Goal: Use online tool/utility

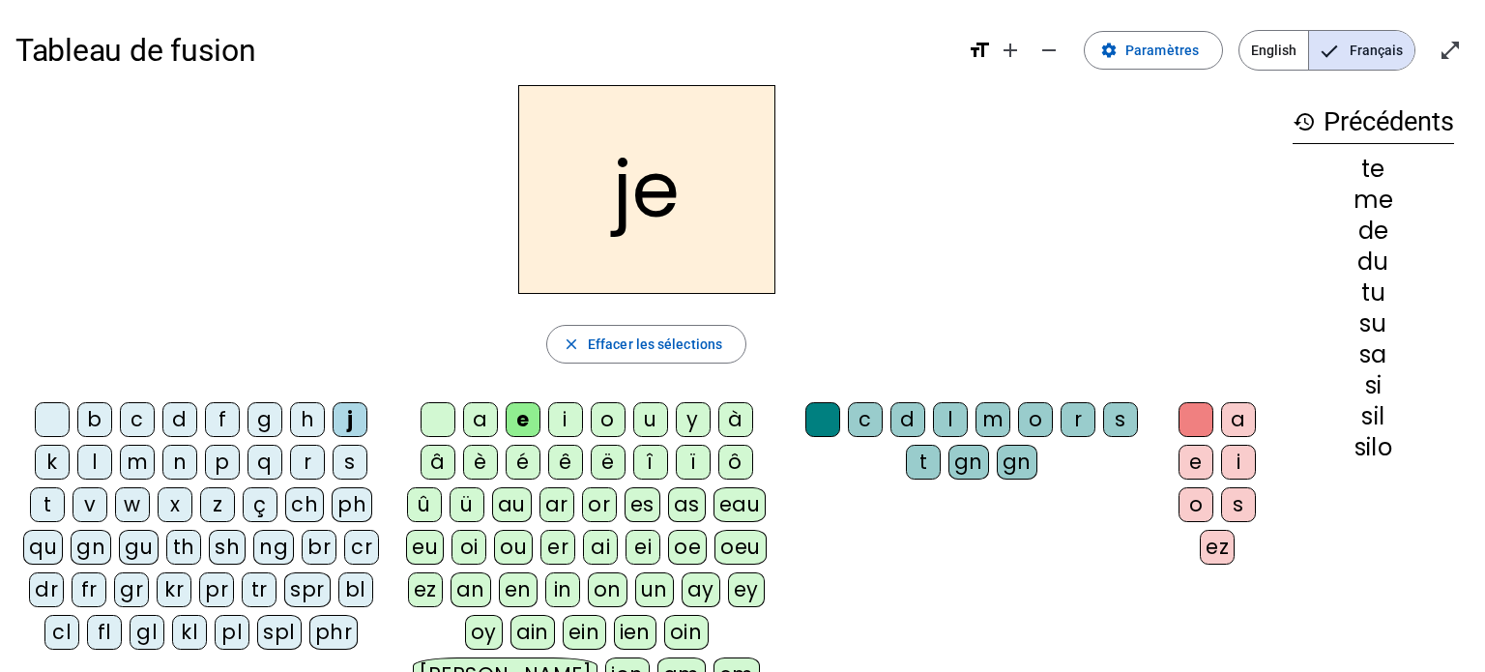
click at [141, 469] on div "m" at bounding box center [137, 462] width 35 height 35
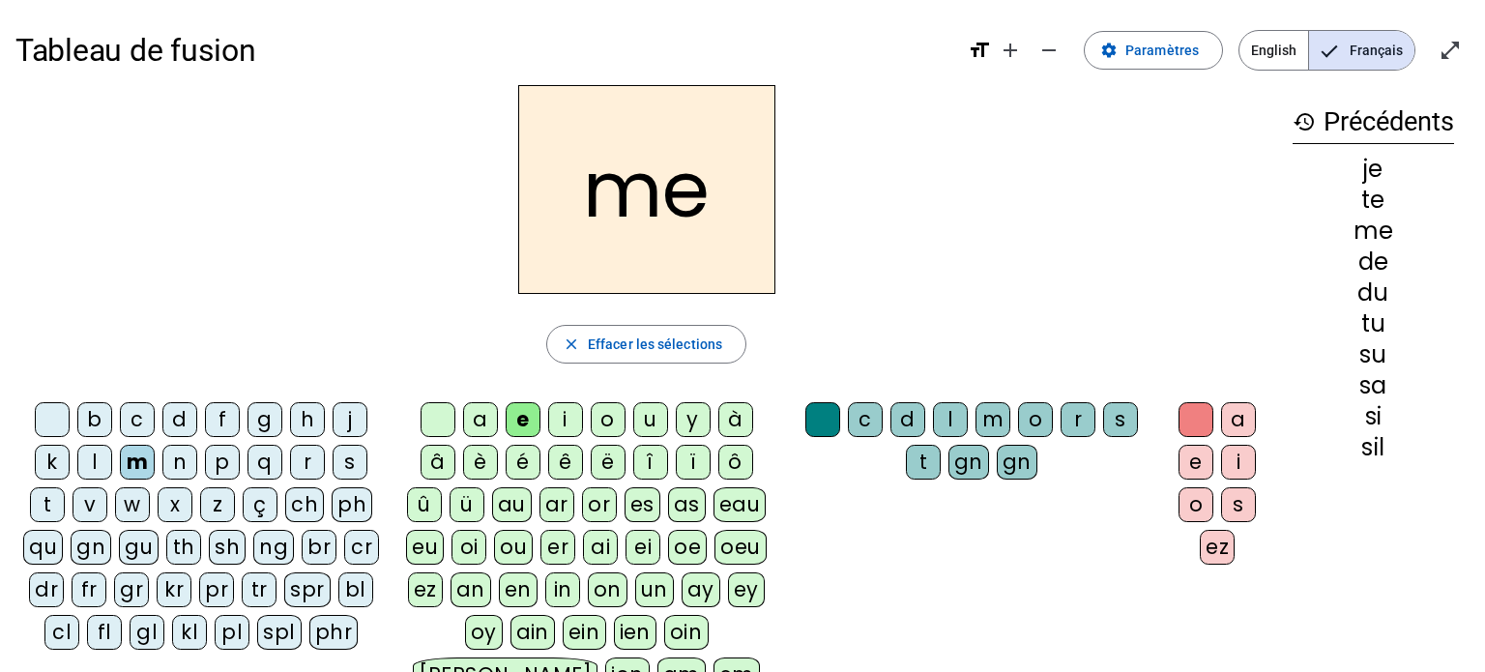
click at [554, 419] on div "i" at bounding box center [565, 419] width 35 height 35
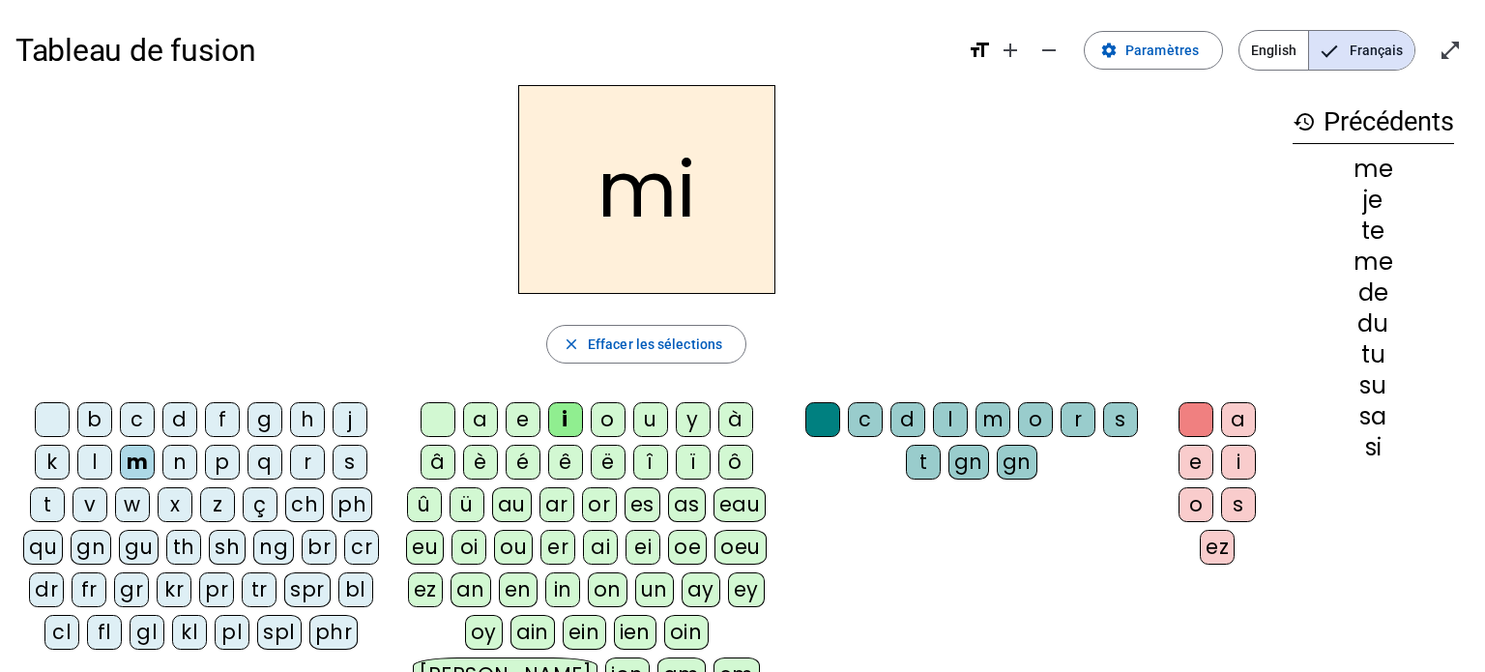
click at [942, 415] on div "l" at bounding box center [950, 419] width 35 height 35
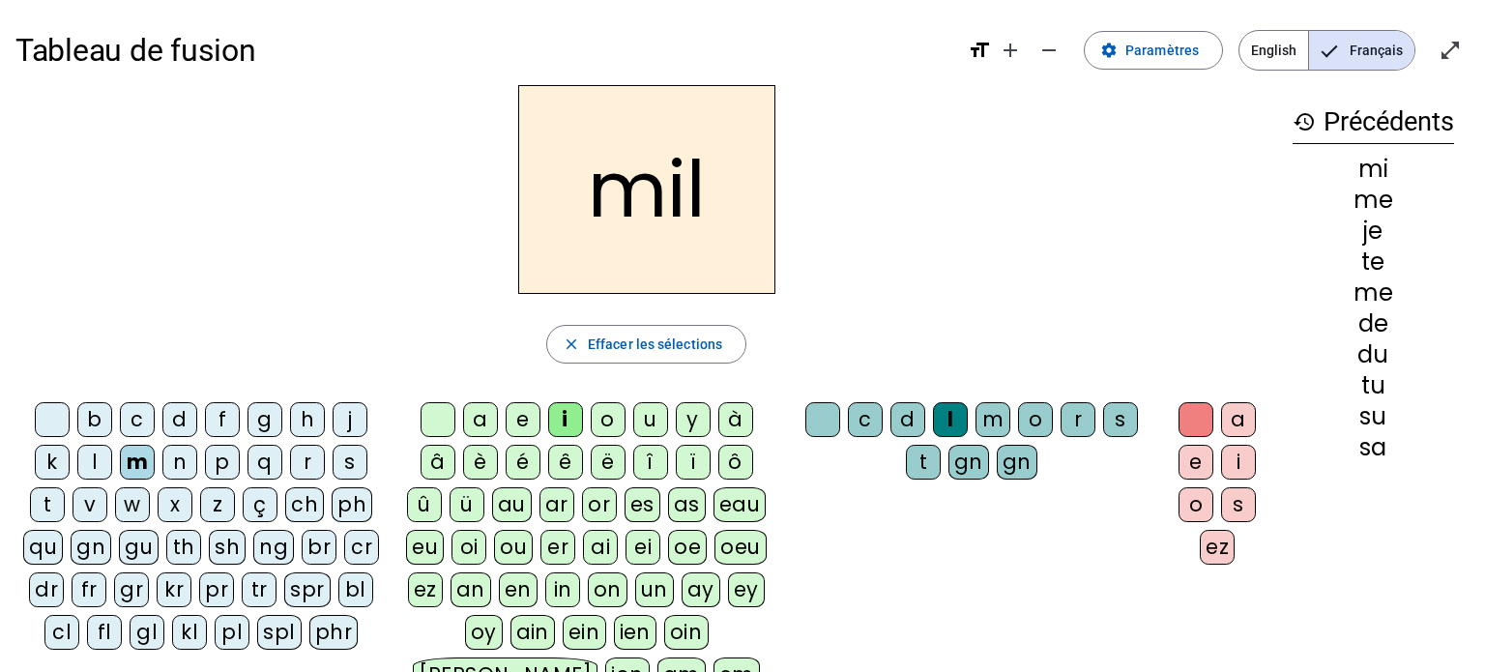
click at [475, 407] on div "a" at bounding box center [480, 419] width 35 height 35
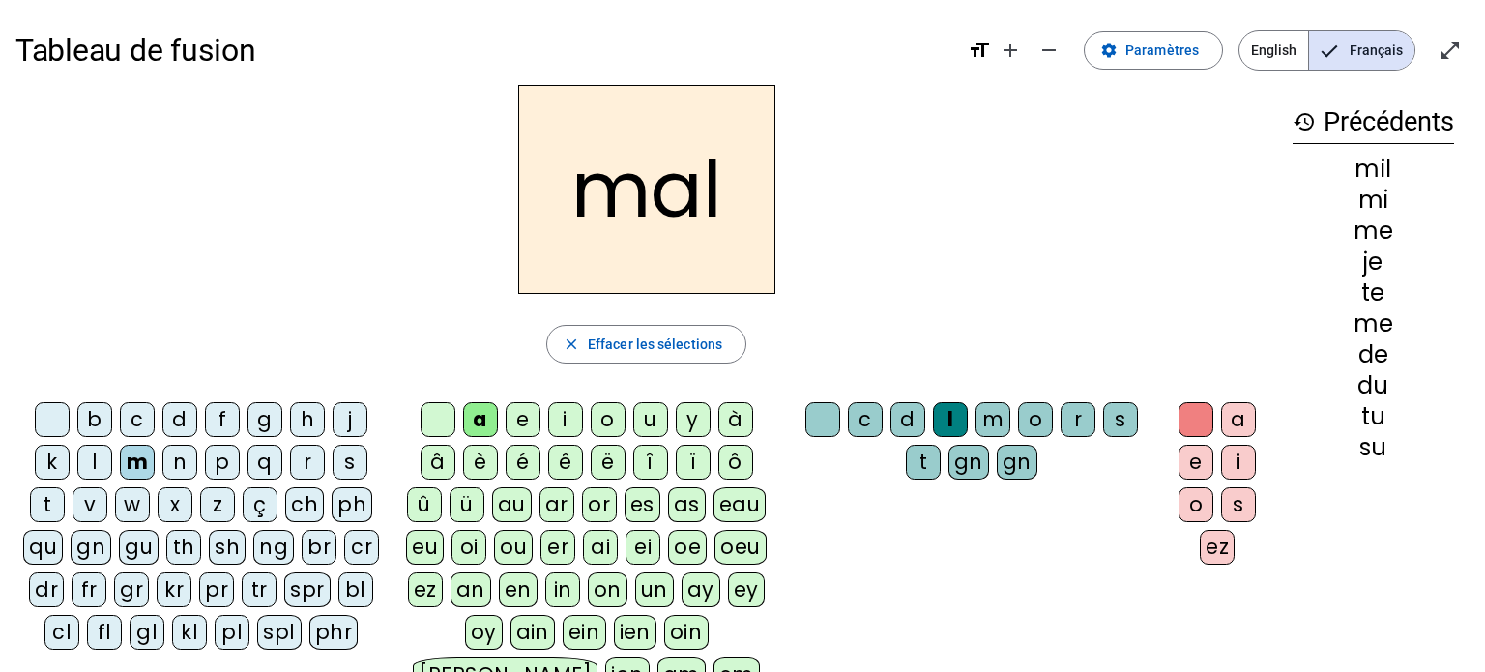
click at [342, 457] on div "s" at bounding box center [350, 462] width 35 height 35
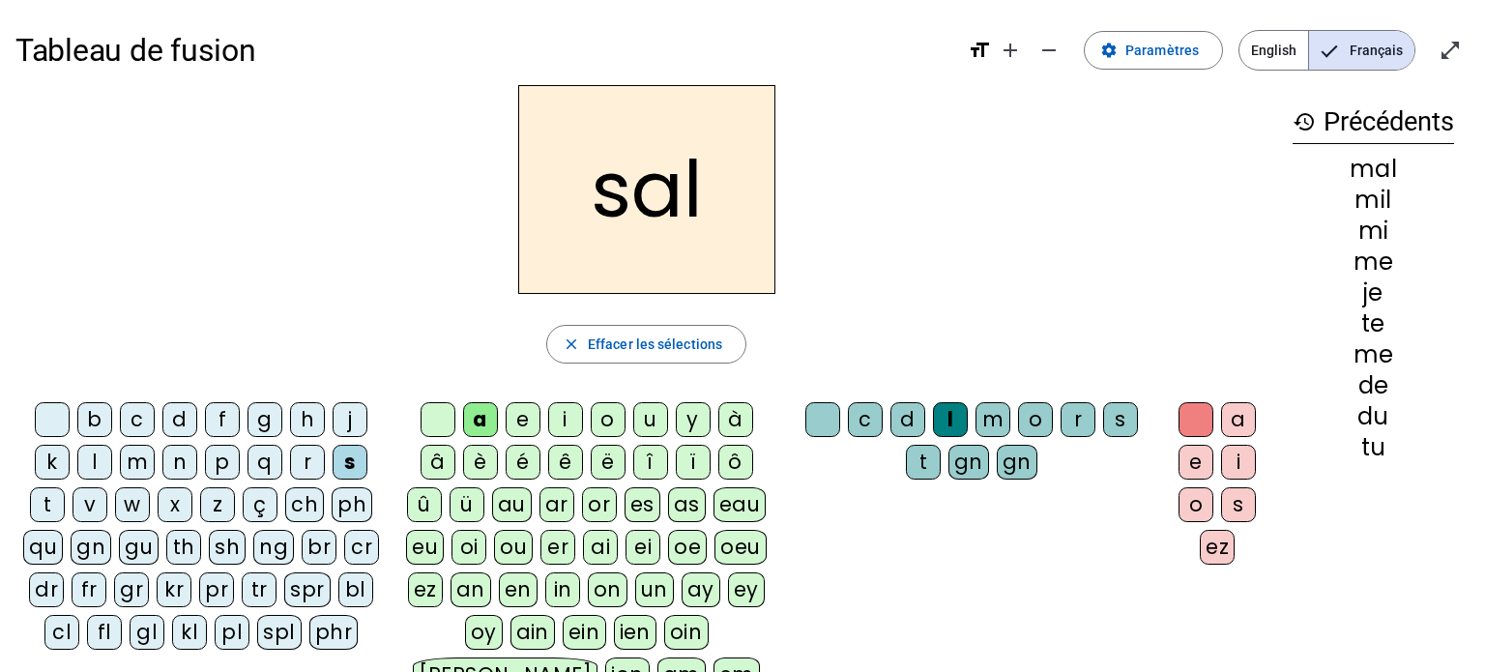
click at [567, 413] on div "i" at bounding box center [565, 419] width 35 height 35
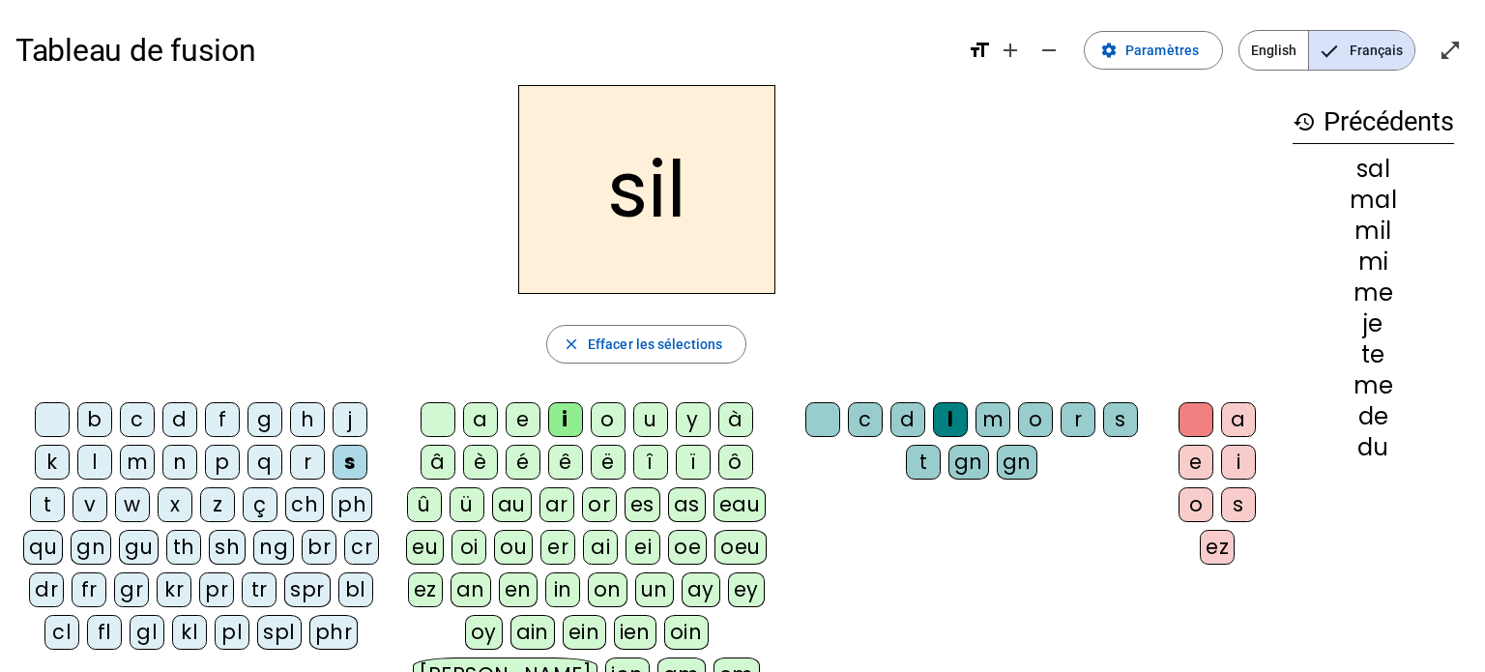
click at [818, 424] on div at bounding box center [822, 419] width 35 height 35
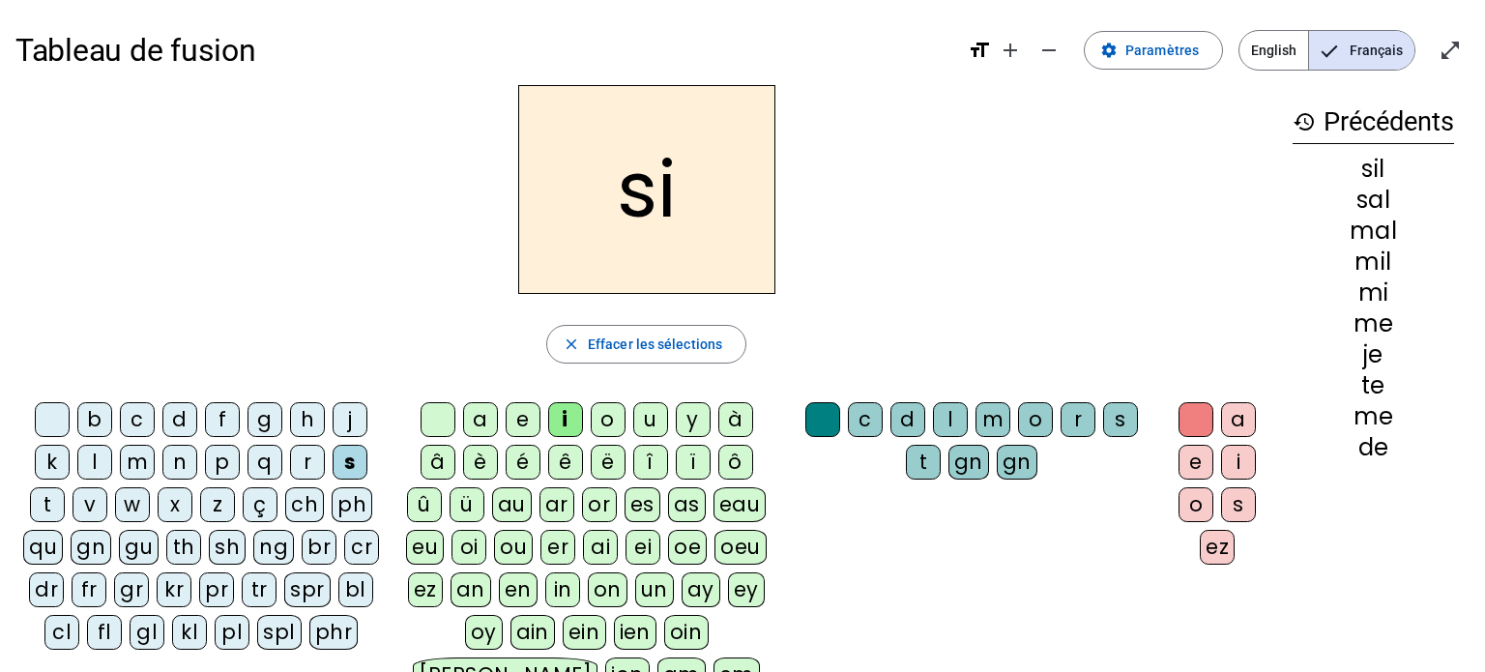
click at [472, 419] on div "a" at bounding box center [480, 419] width 35 height 35
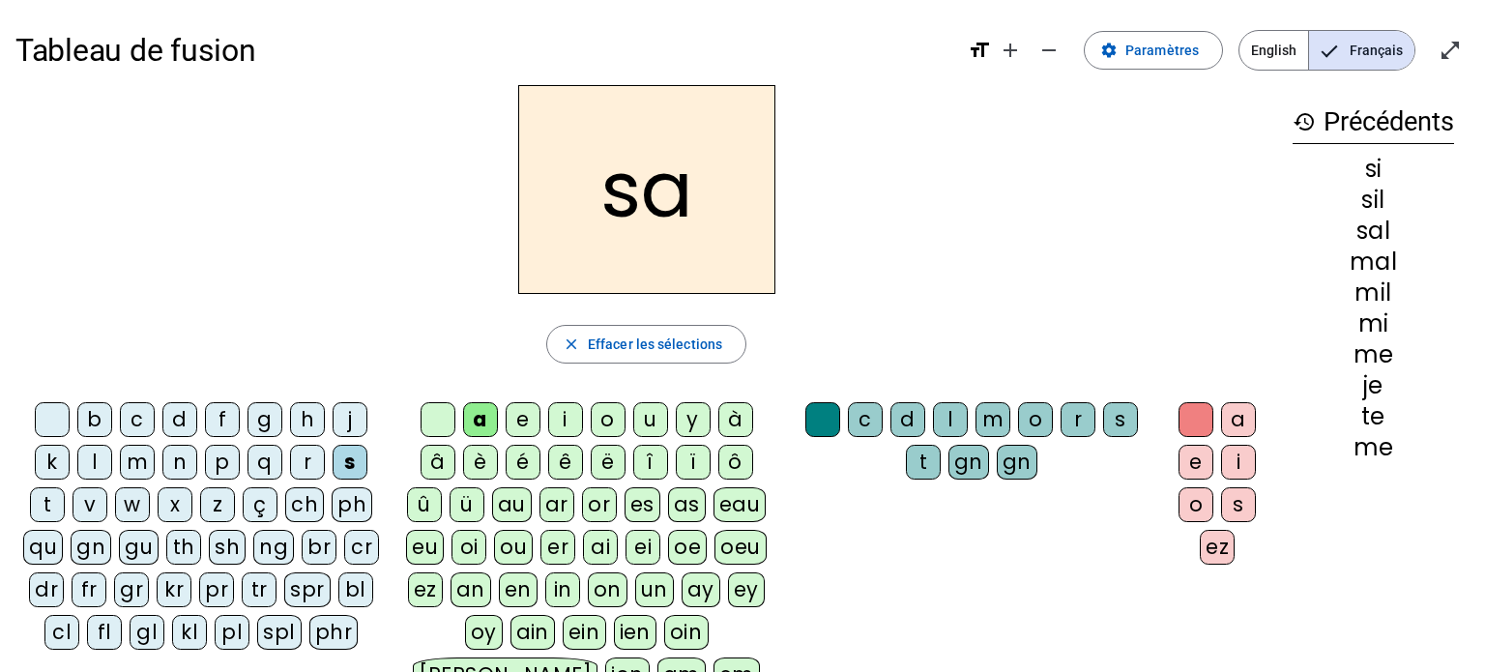
click at [647, 422] on div "u" at bounding box center [650, 419] width 35 height 35
click at [178, 418] on div "d" at bounding box center [179, 419] width 35 height 35
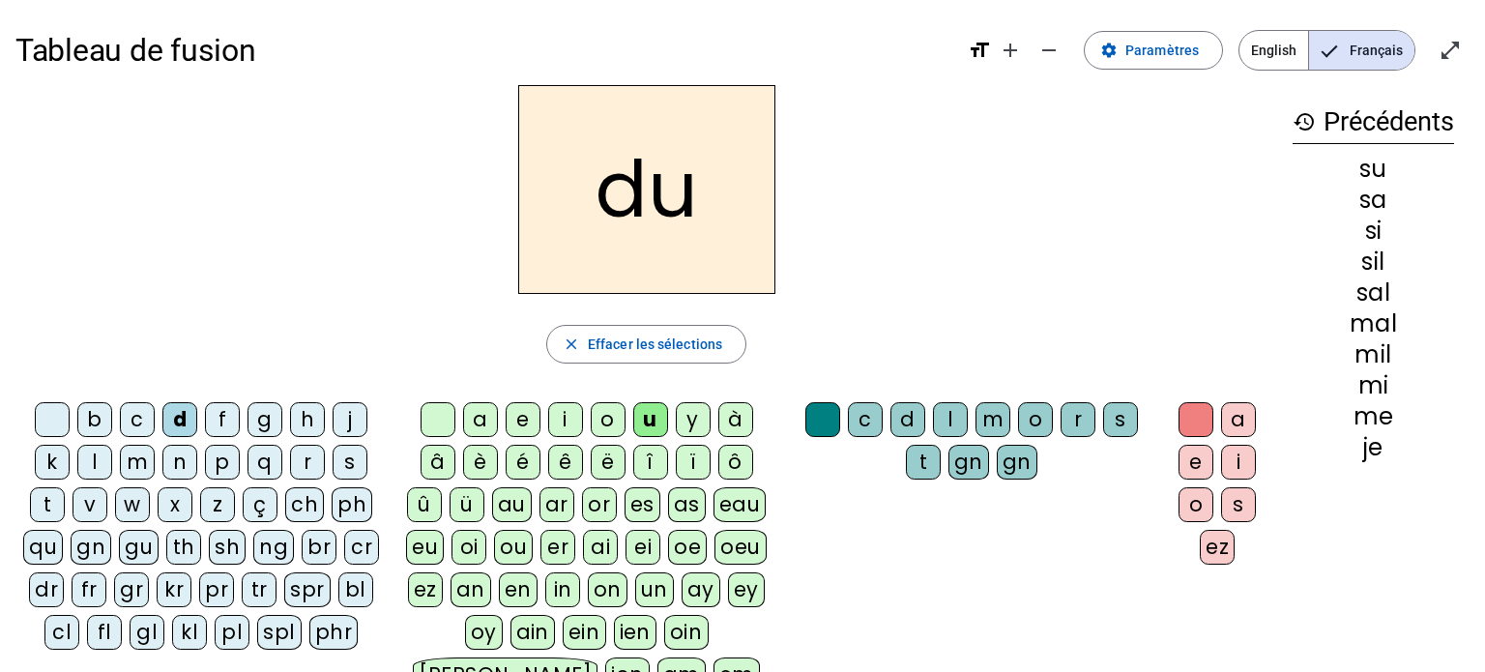
click at [355, 455] on div "s" at bounding box center [350, 462] width 35 height 35
click at [1076, 413] on div "r" at bounding box center [1078, 419] width 35 height 35
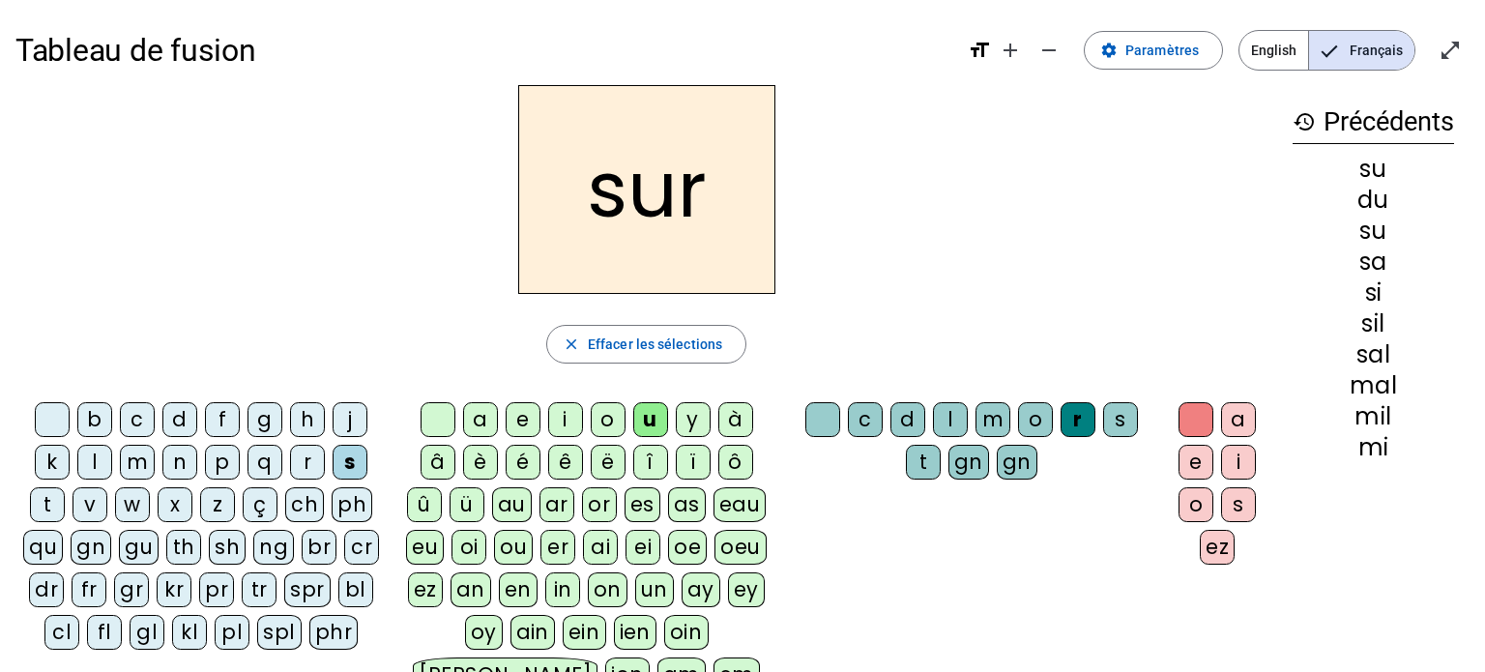
click at [128, 455] on div "m" at bounding box center [137, 462] width 35 height 35
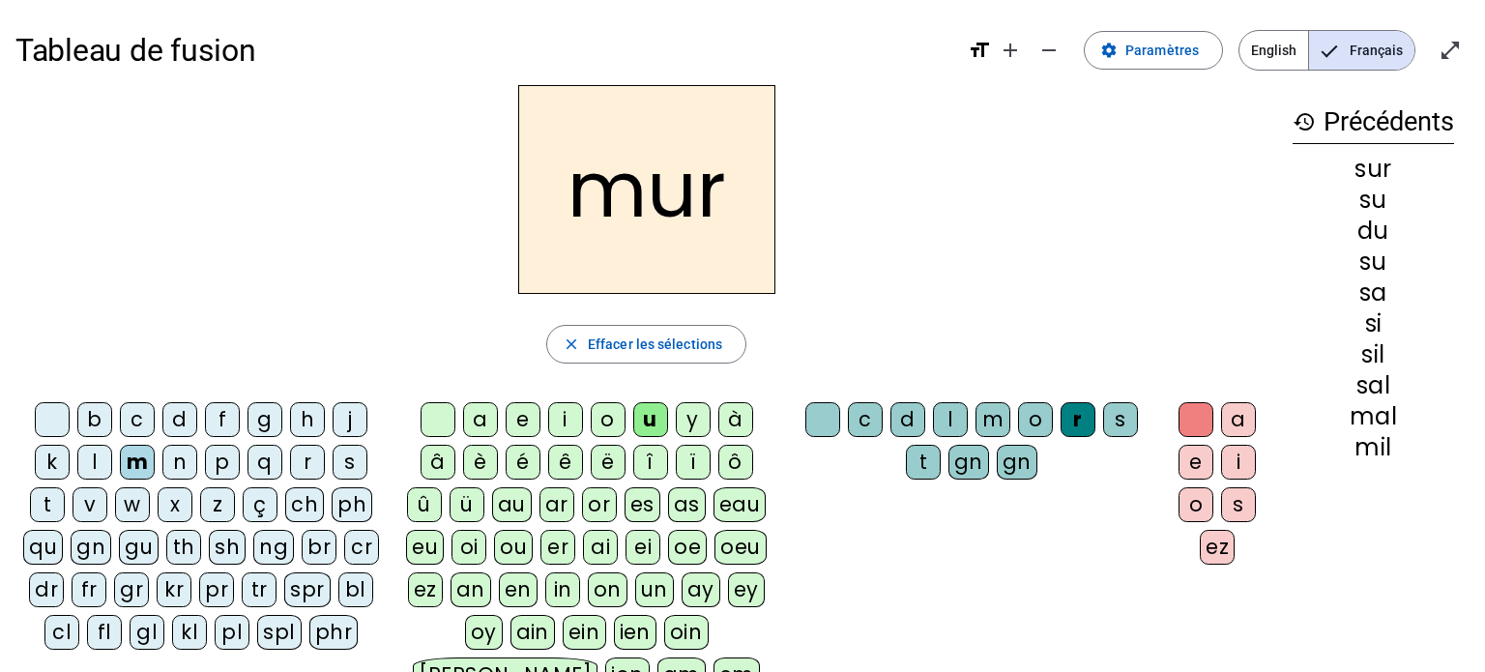
click at [143, 459] on div "m" at bounding box center [137, 462] width 35 height 35
click at [190, 422] on div "d" at bounding box center [179, 419] width 35 height 35
